Goal: Transaction & Acquisition: Purchase product/service

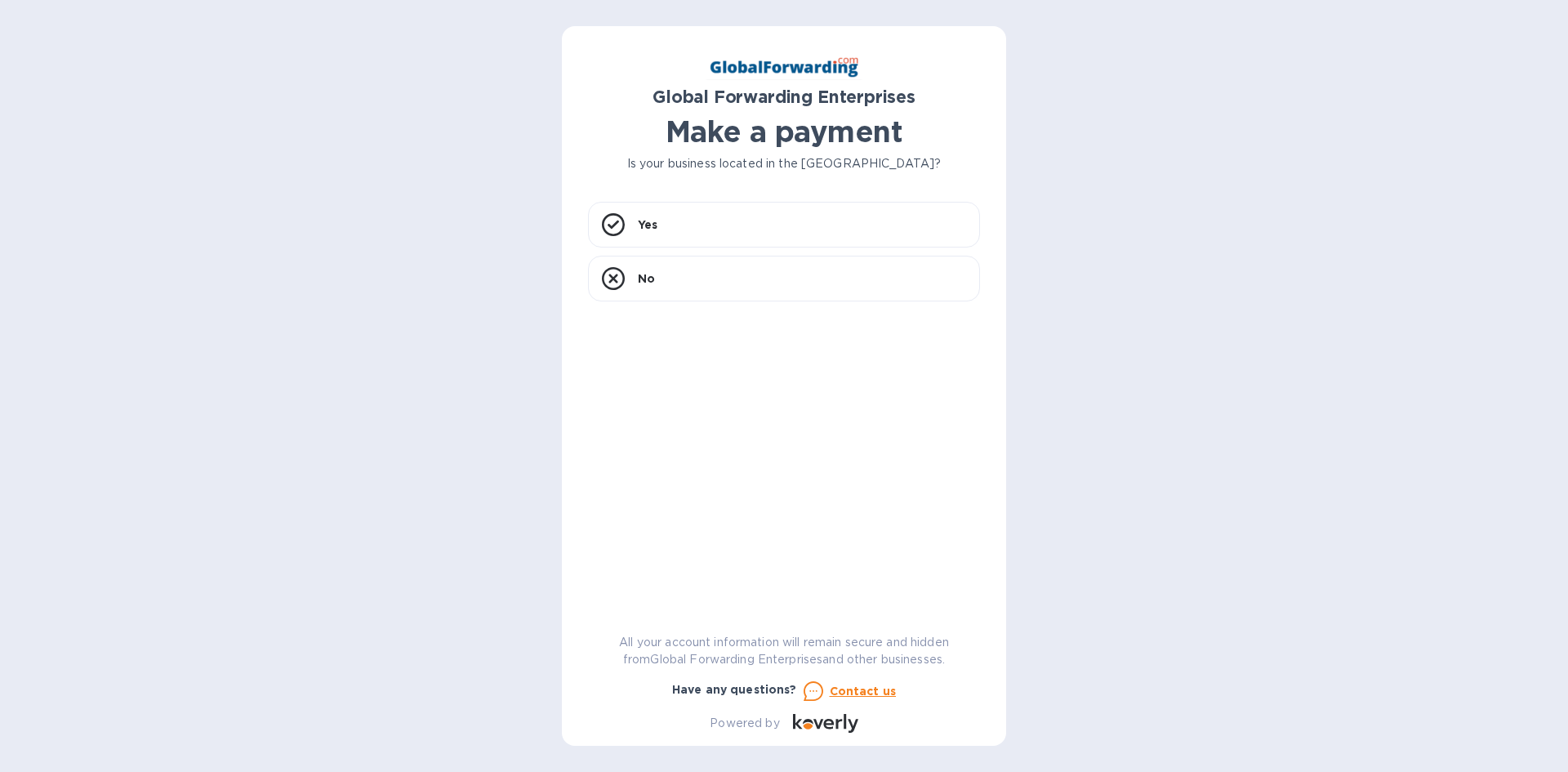
click at [647, 192] on div "Global Forwarding Enterprises Make a payment Is your business located in [GEOGR…" at bounding box center [784, 392] width 392 height 681
click at [649, 227] on p "Yes" at bounding box center [647, 224] width 20 height 16
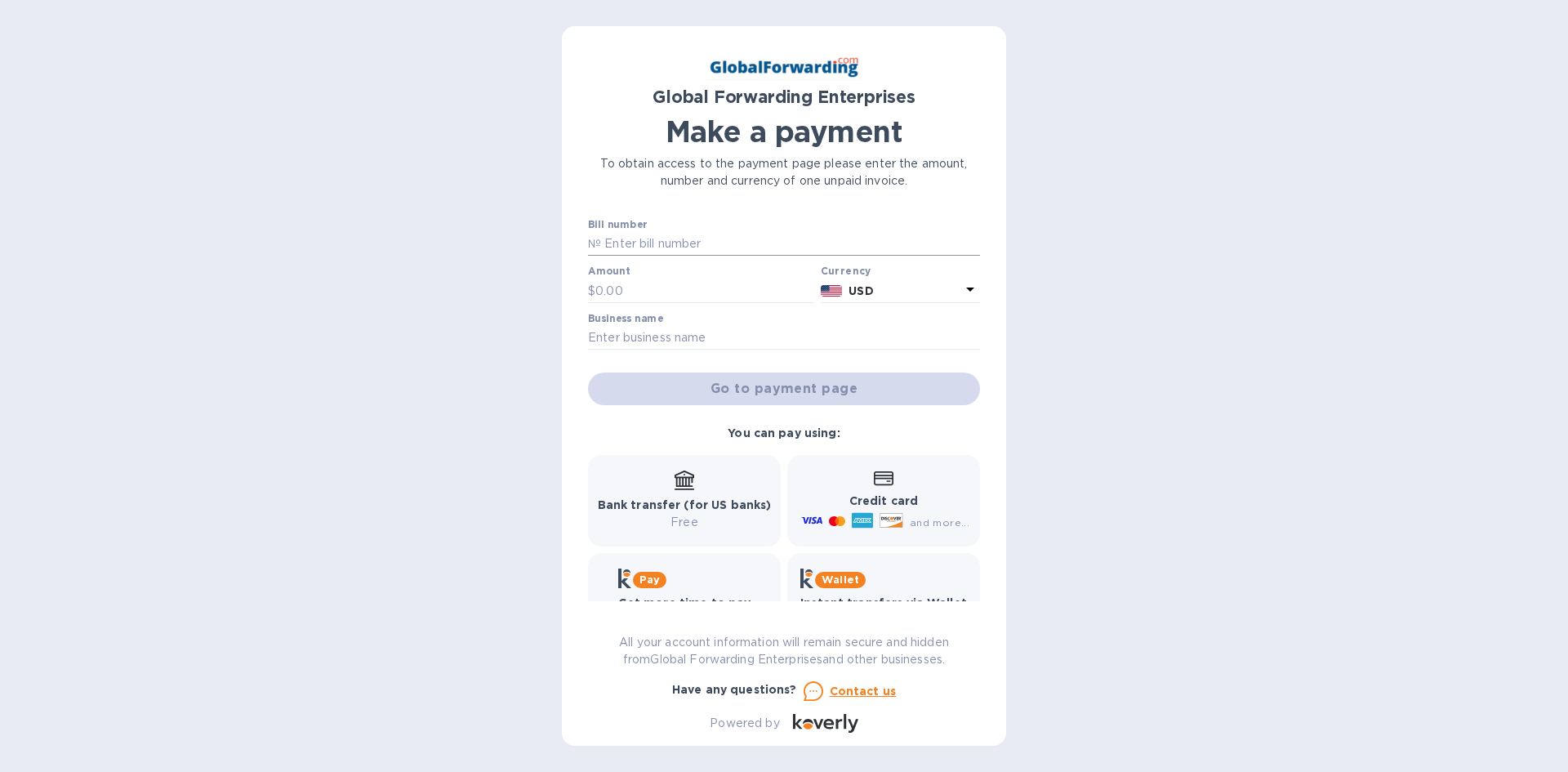
click at [666, 247] on input "text" at bounding box center [791, 245] width 379 height 25
type input "79614674"
type input "271.88"
click at [658, 331] on input "text" at bounding box center [784, 338] width 392 height 25
type input "Seymour Auto Wrecking Inc."
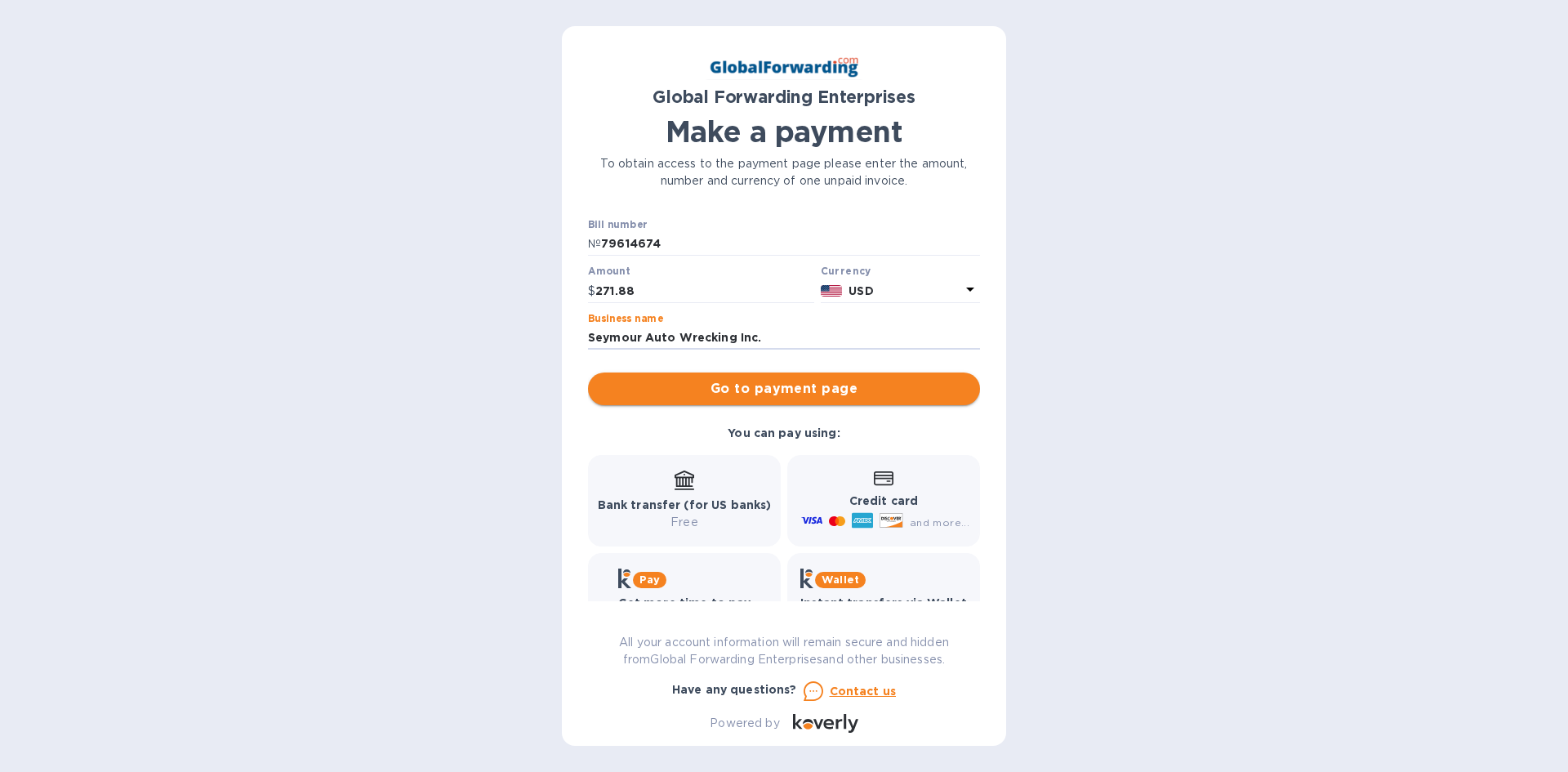
click at [751, 390] on span "Go to payment page" at bounding box center [784, 388] width 365 height 20
